Goal: Check status: Check status

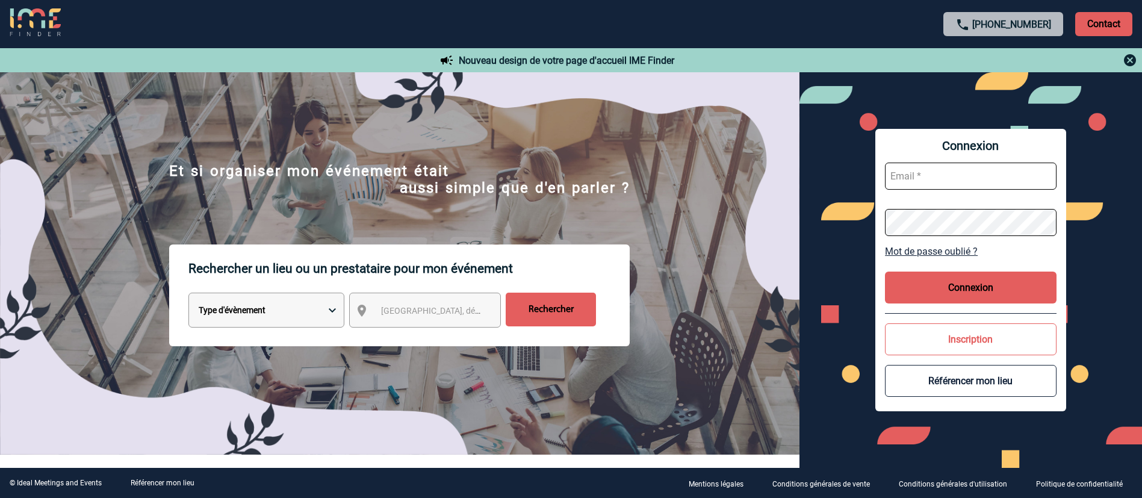
type input "[EMAIL_ADDRESS][DOMAIN_NAME]"
click at [956, 285] on button "Connexion" at bounding box center [971, 287] width 172 height 32
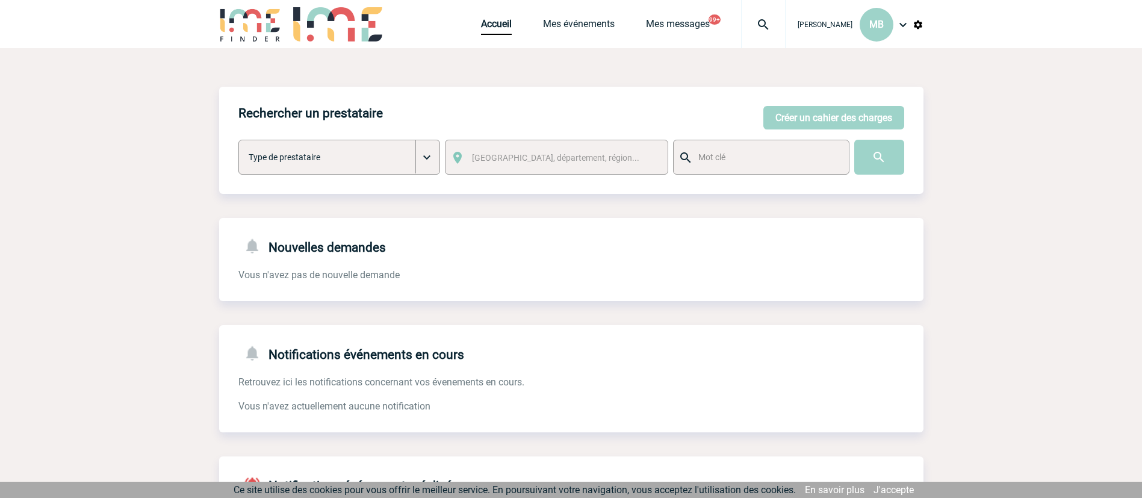
click at [524, 171] on div "[GEOGRAPHIC_DATA], département, région..." at bounding box center [556, 157] width 223 height 35
click at [518, 158] on span "[GEOGRAPHIC_DATA], département, région..." at bounding box center [555, 158] width 167 height 10
type input "delabi"
drag, startPoint x: 448, startPoint y: 170, endPoint x: 349, endPoint y: 155, distance: 99.8
click at [350, 155] on body "Marion BOUYSSE MB Accueil Mes événements" at bounding box center [571, 370] width 1142 height 741
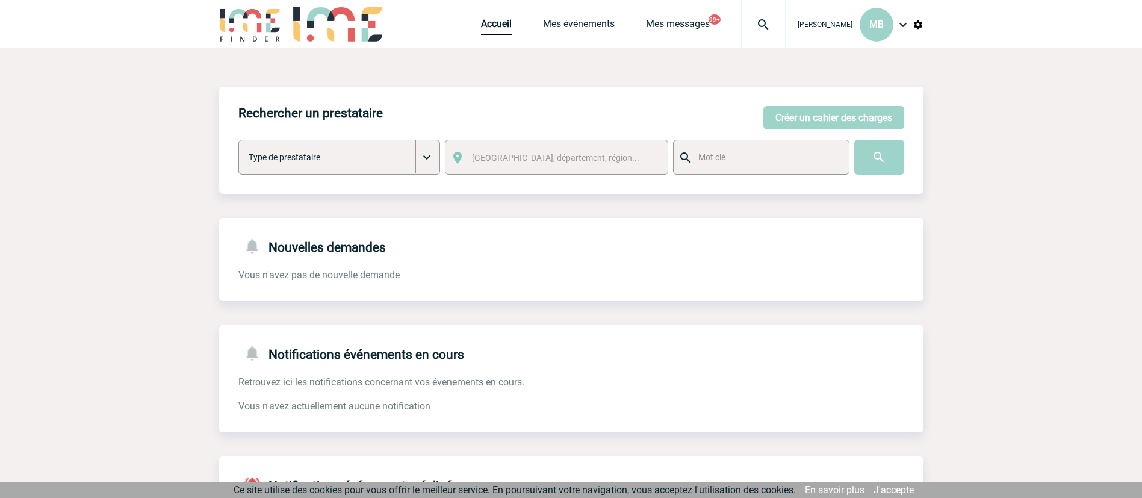
click at [344, 153] on select "Type de prestataire Lieux Team Building & animation Restaurants Traiteurs Autre…" at bounding box center [339, 157] width 202 height 35
click at [583, 19] on link "Mes événements" at bounding box center [579, 26] width 72 height 17
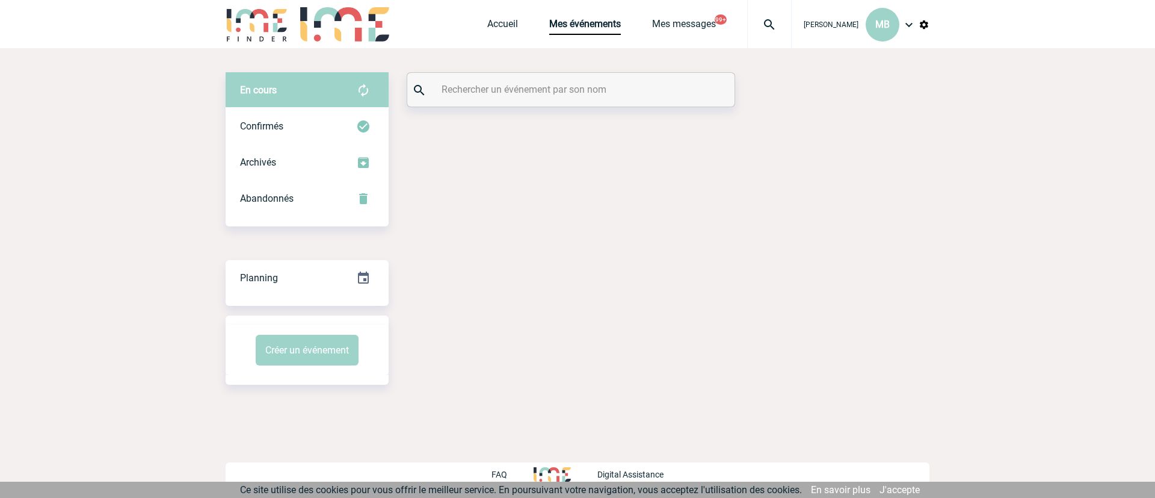
click at [564, 69] on div "En cours En cours Confirmés Archivés Abandonnés En cours Confirmés Archivés Aba…" at bounding box center [578, 228] width 704 height 360
click at [564, 87] on input "text" at bounding box center [573, 89] width 268 height 17
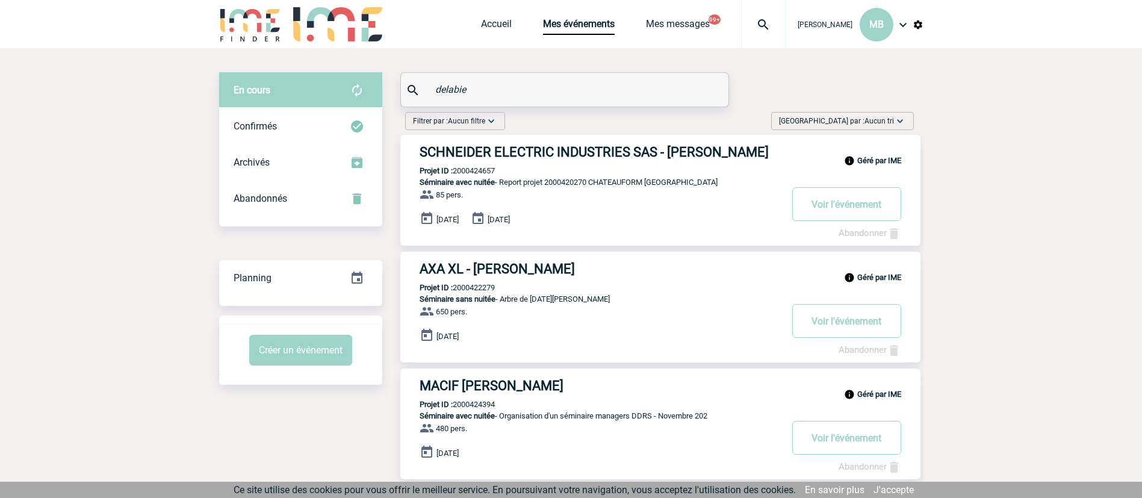
type input "delabie"
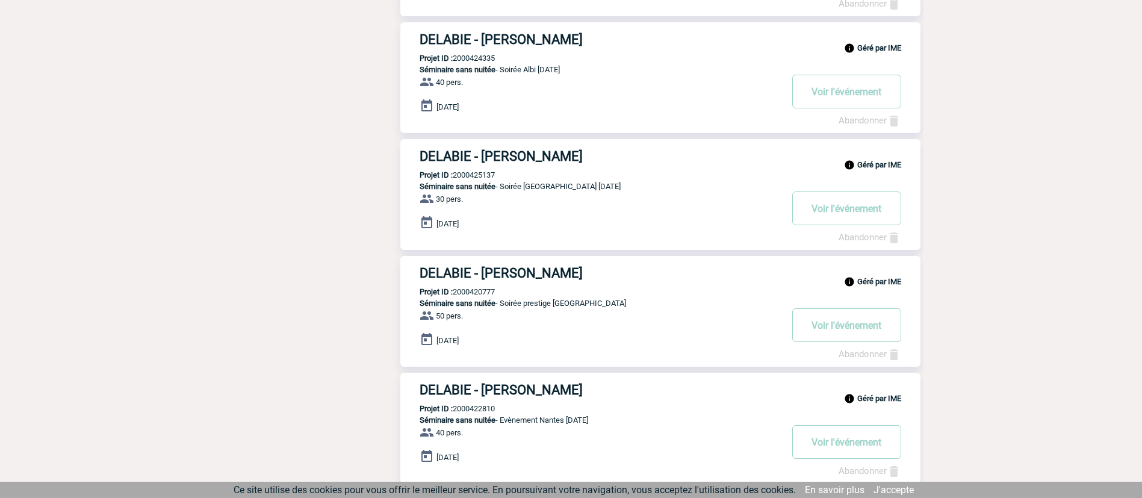
scroll to position [873, 0]
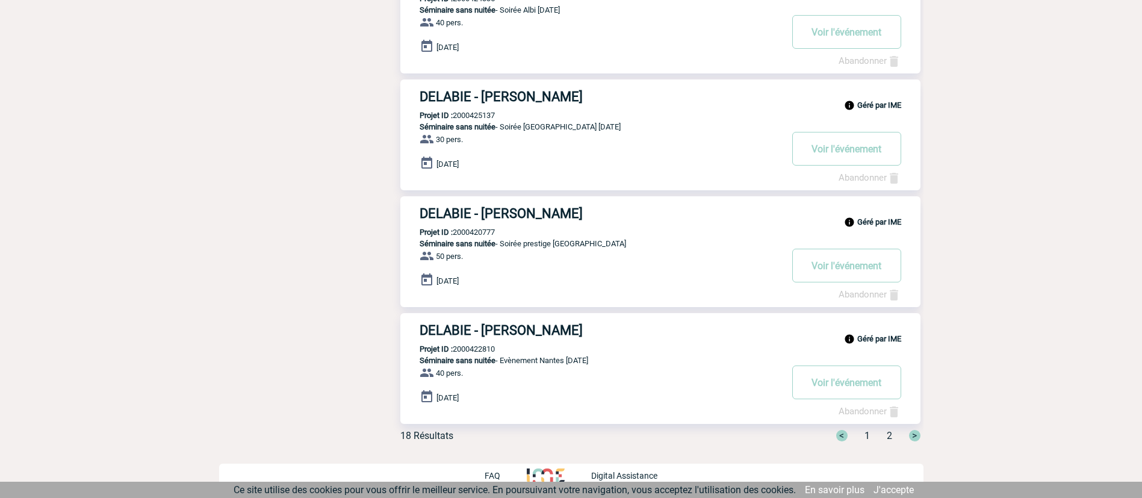
click at [890, 435] on span "2" at bounding box center [888, 435] width 5 height 11
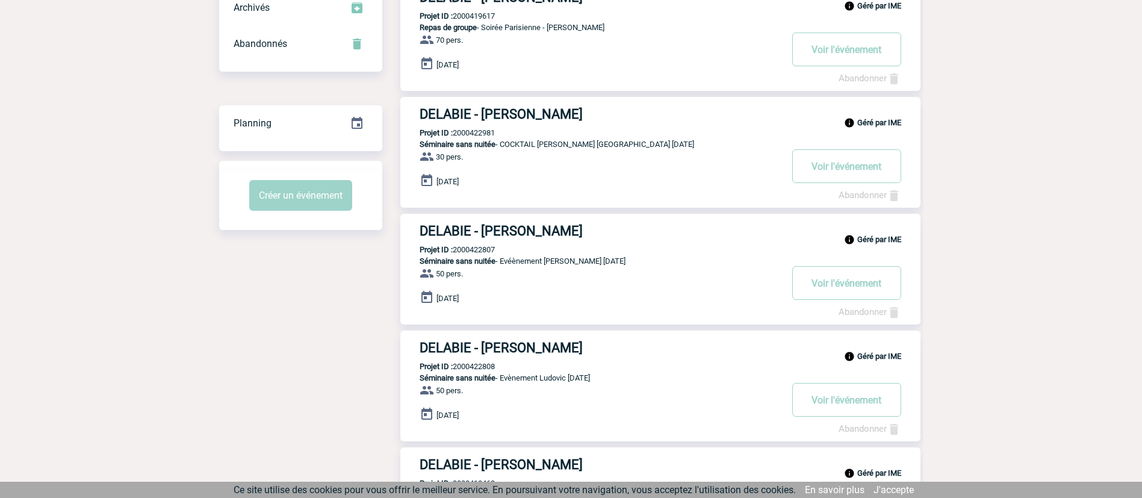
scroll to position [97, 0]
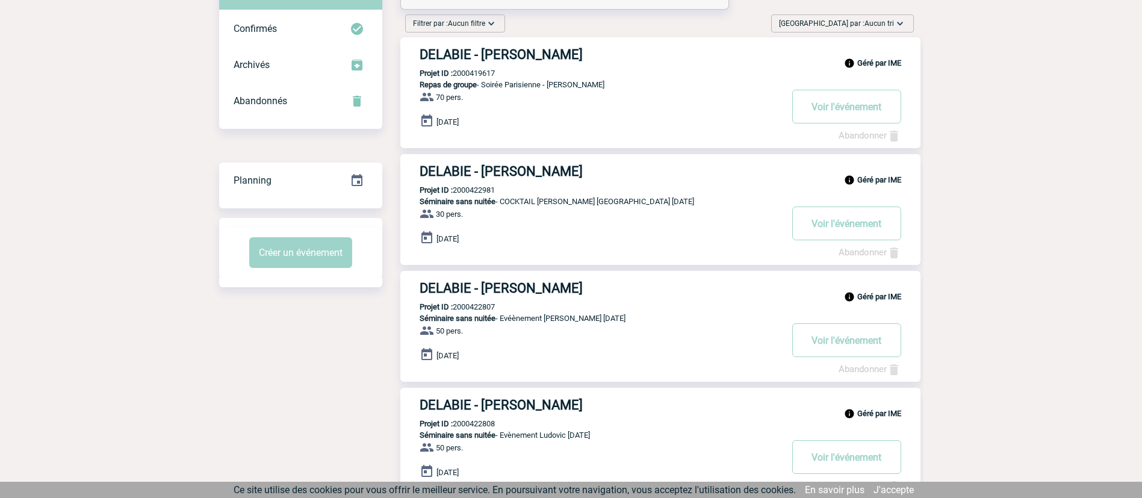
click at [567, 54] on h3 "DELABIE - Martine WOCHOL" at bounding box center [599, 54] width 361 height 15
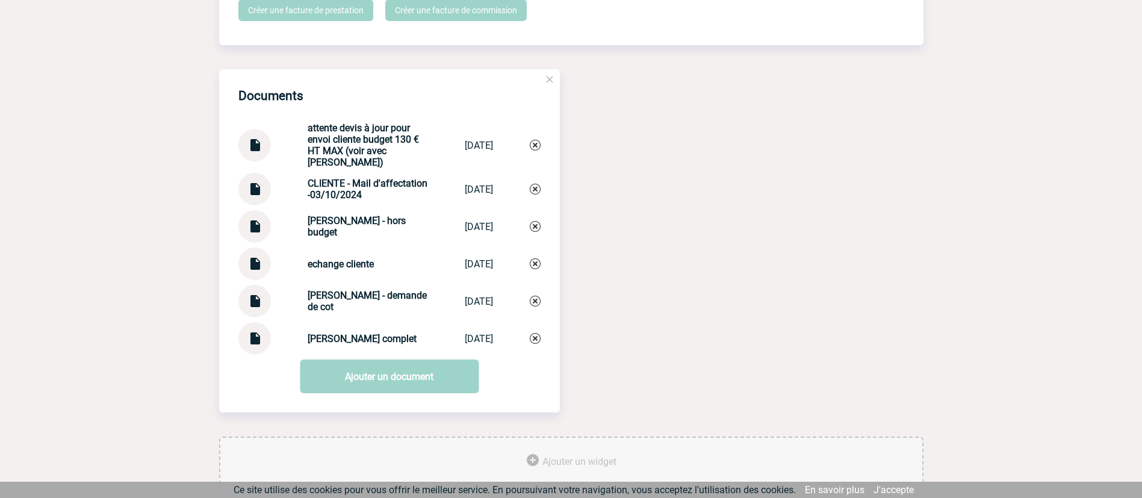
scroll to position [1174, 0]
